Goal: Check status: Check status

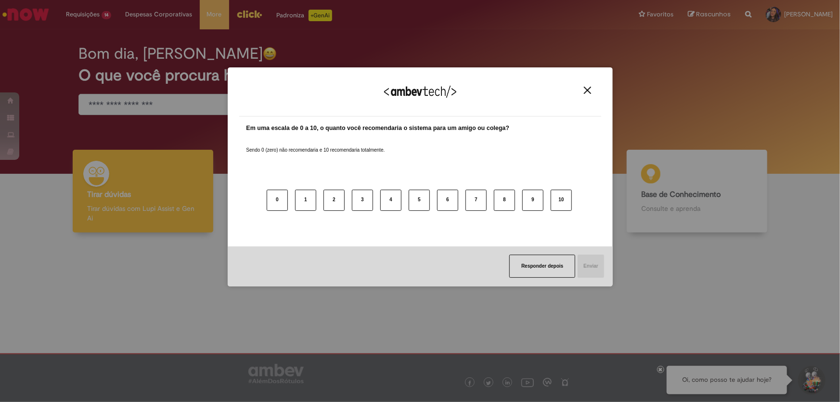
click at [586, 92] on img "Close" at bounding box center [587, 90] width 7 height 7
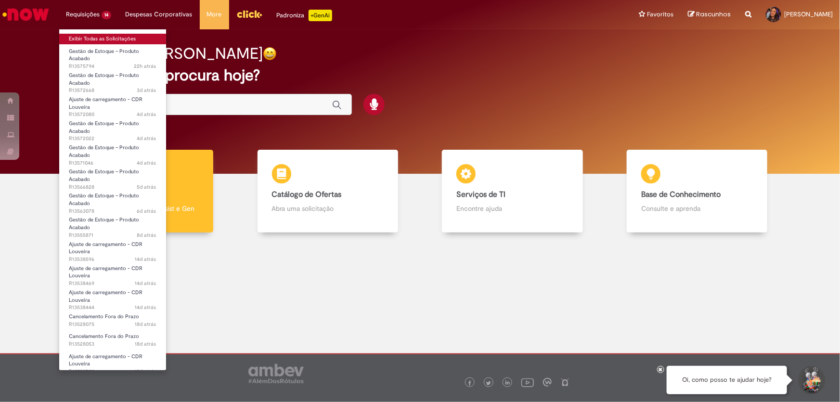
click at [100, 37] on link "Exibir Todas as Solicitações" at bounding box center [112, 39] width 107 height 11
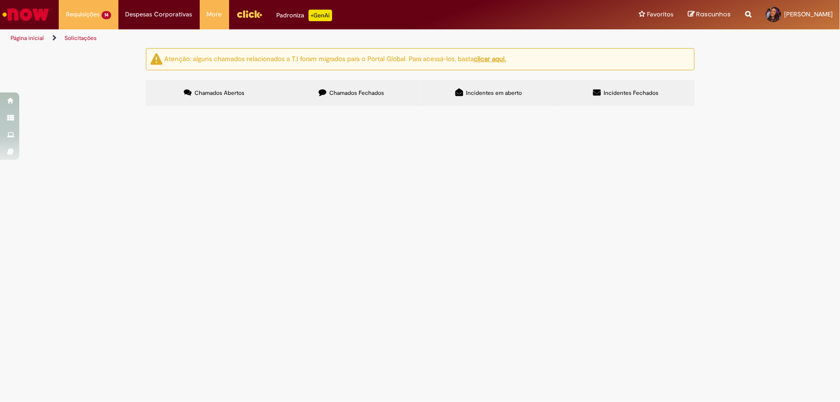
click at [348, 91] on span "Chamados Fechados" at bounding box center [356, 93] width 55 height 8
click at [0, 0] on span "Boa tarde time, preciso que realizem fechamento do mapa 605546 como nota fiscal…" at bounding box center [0, 0] width 0 height 0
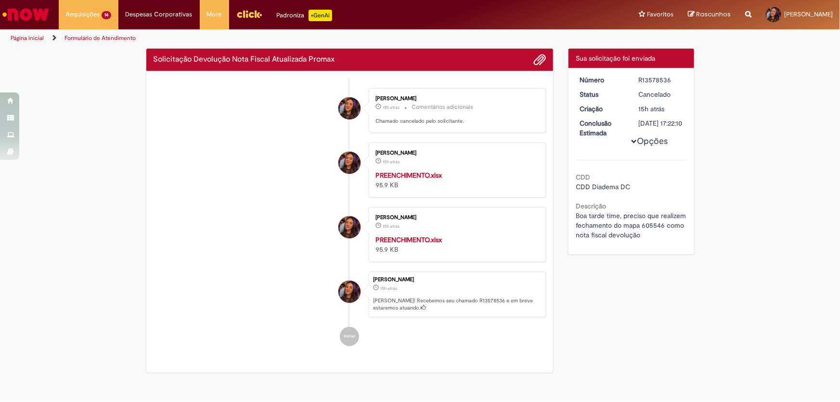
click at [221, 183] on li "[PERSON_NAME] 15h atrás 15 horas atrás PREENCHIMENTO.xlsx 95.9 KB" at bounding box center [350, 169] width 393 height 55
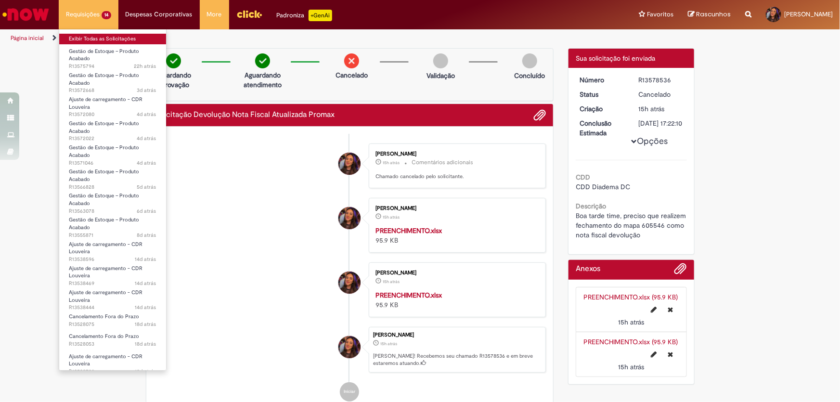
click at [87, 38] on link "Exibir Todas as Solicitações" at bounding box center [112, 39] width 107 height 11
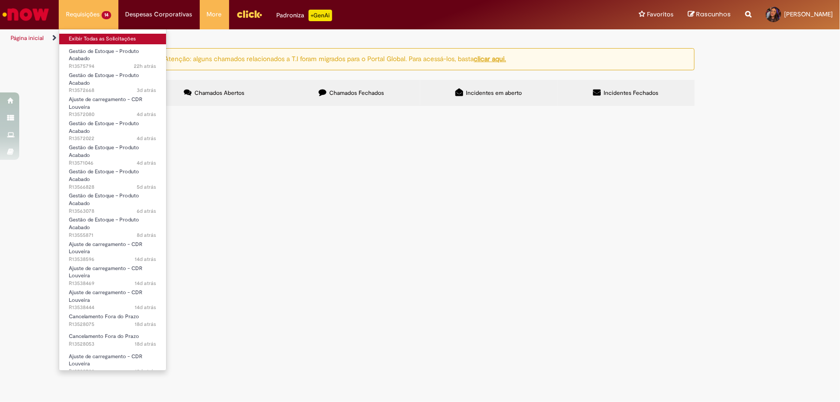
click at [92, 37] on link "Exibir Todas as Solicitações" at bounding box center [112, 39] width 107 height 11
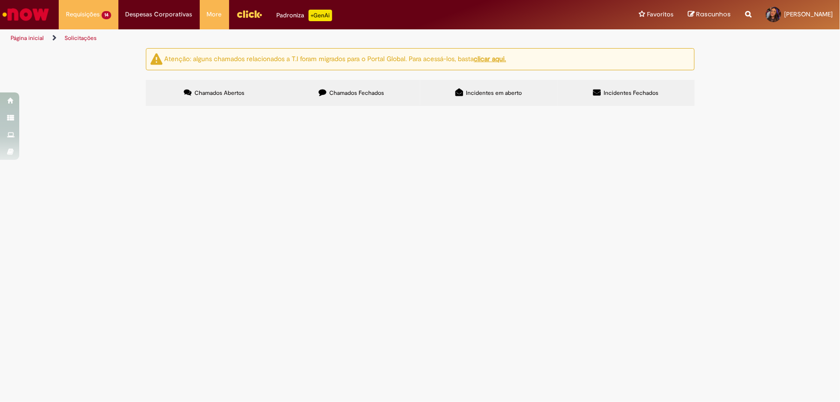
click at [364, 92] on span "Chamados Fechados" at bounding box center [356, 93] width 55 height 8
